Goal: Information Seeking & Learning: Learn about a topic

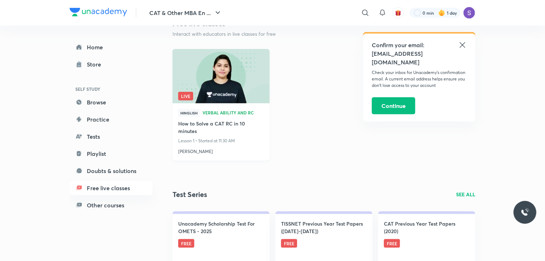
scroll to position [383, 0]
click at [218, 110] on span "Verbal Ability and RC" at bounding box center [233, 112] width 61 height 4
click at [460, 45] on icon at bounding box center [462, 45] width 9 height 9
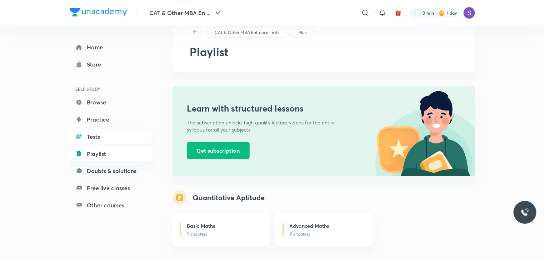
scroll to position [25, 0]
click at [193, 29] on icon "button" at bounding box center [196, 32] width 6 height 6
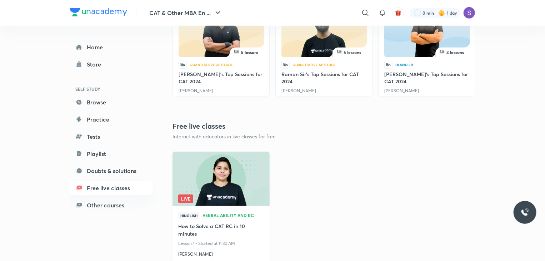
scroll to position [280, 0]
click at [200, 221] on div "Hinglish Verbal Ability and RC" at bounding box center [221, 216] width 86 height 11
click at [209, 180] on img at bounding box center [220, 178] width 99 height 55
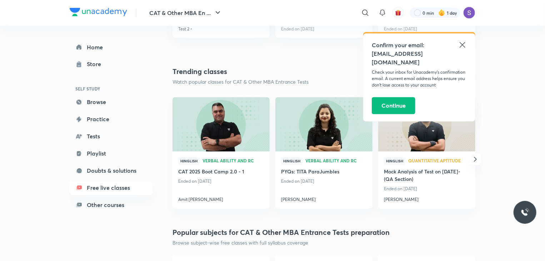
scroll to position [623, 0]
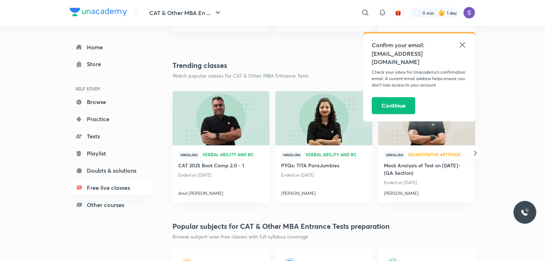
click at [293, 194] on h4 "[PERSON_NAME]" at bounding box center [324, 192] width 86 height 9
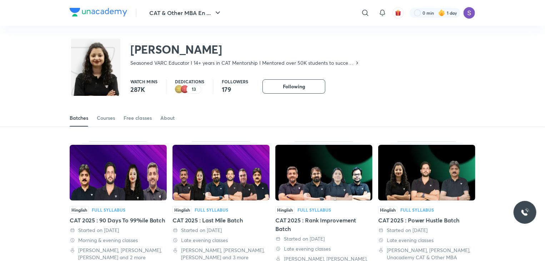
click at [136, 120] on div "Free classes" at bounding box center [138, 117] width 28 height 7
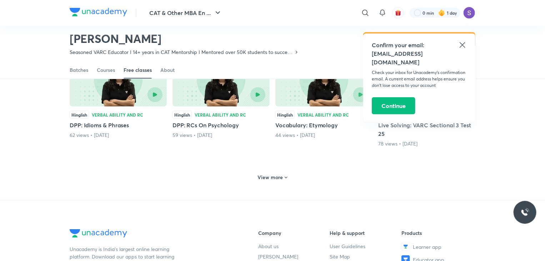
scroll to position [327, 0]
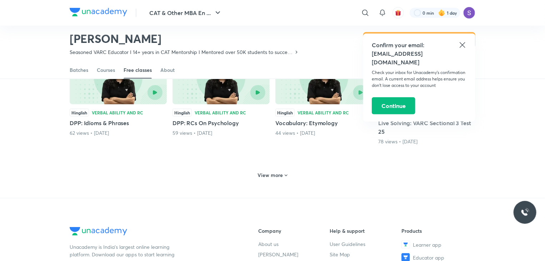
click at [247, 175] on div "View more" at bounding box center [273, 174] width 406 height 19
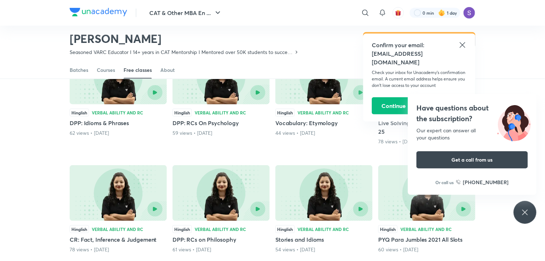
click at [515, 206] on div "Have questions about the subscription? Our expert can answer all your questions…" at bounding box center [525, 212] width 23 height 23
